Goal: Navigation & Orientation: Find specific page/section

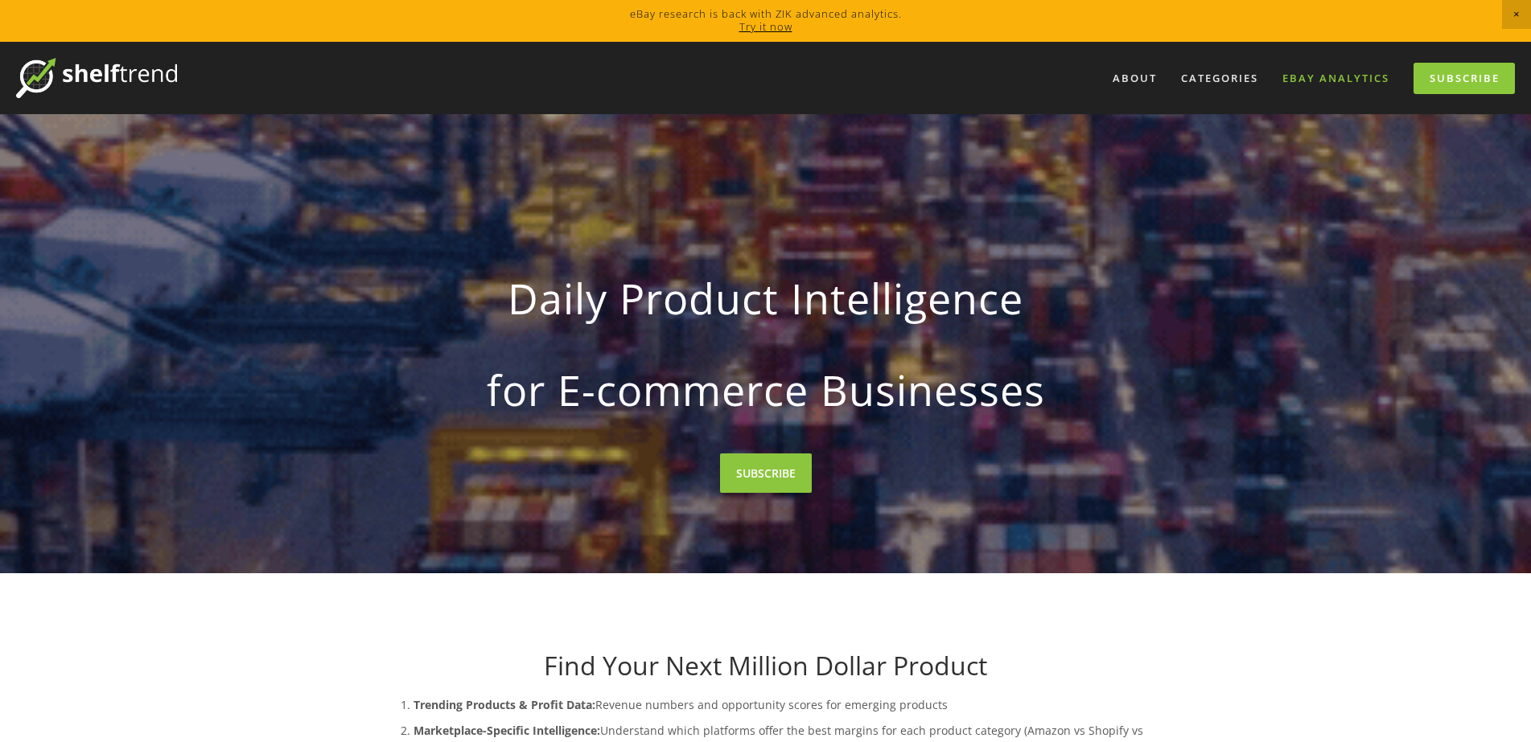
click at [1351, 79] on link "eBay Analytics" at bounding box center [1336, 78] width 128 height 27
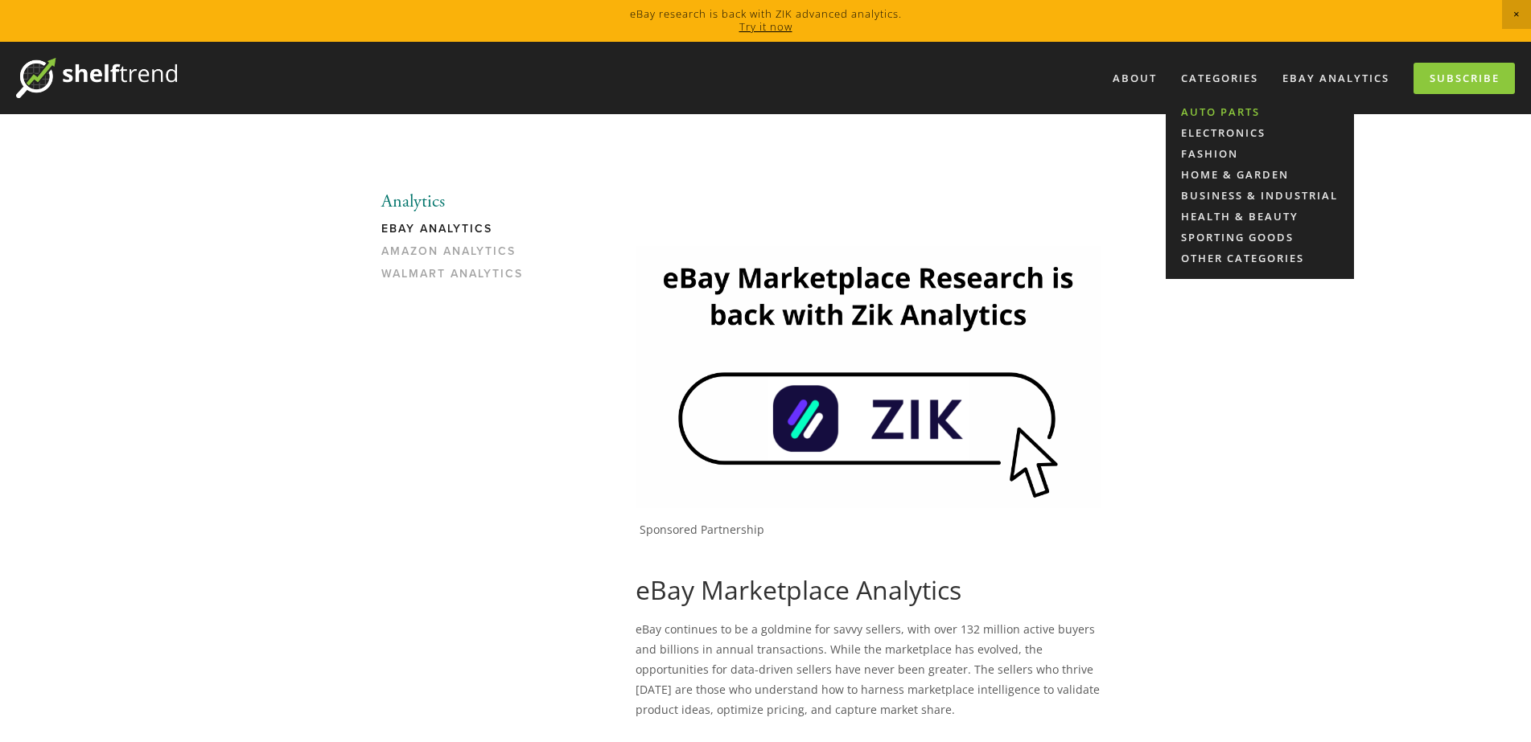
click at [1200, 113] on link "Auto Parts" at bounding box center [1260, 111] width 188 height 21
